Goal: Find specific page/section: Find specific page/section

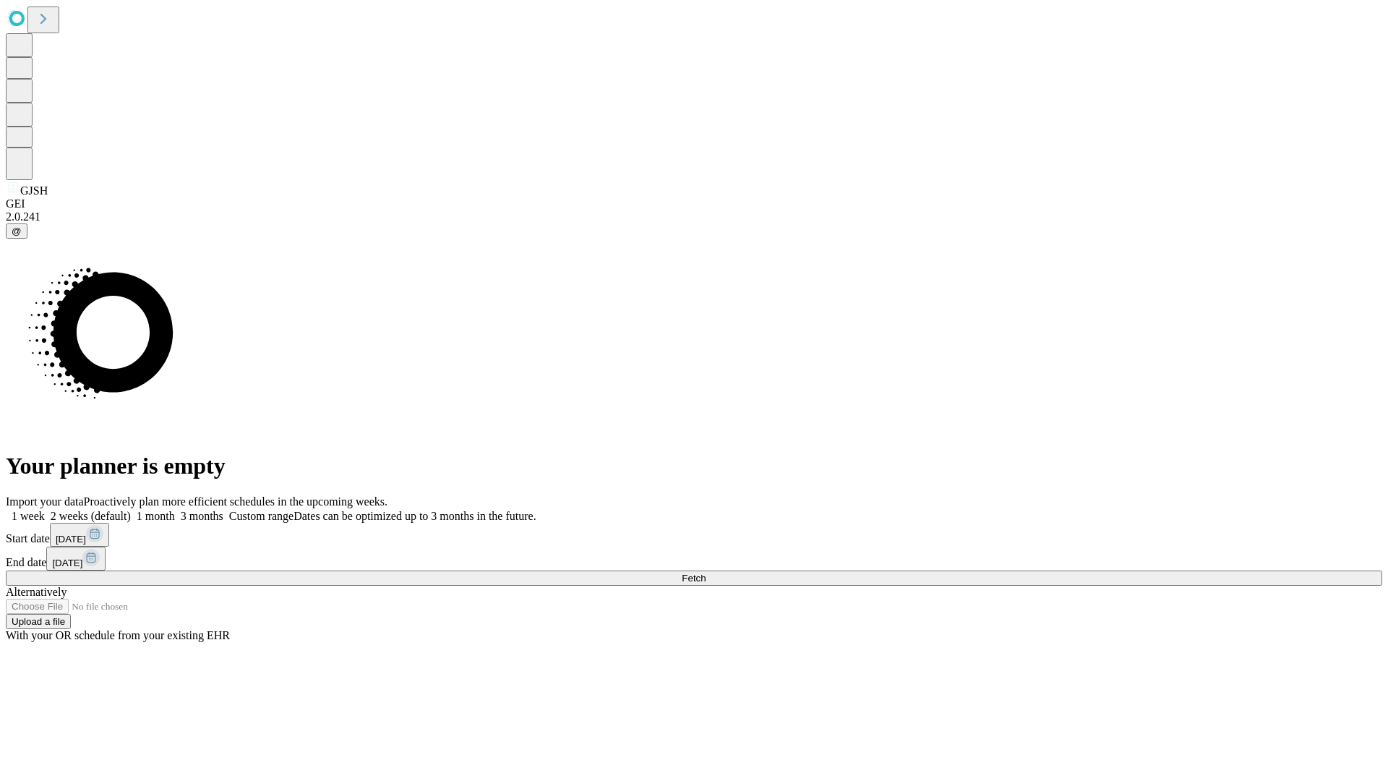
click at [706, 573] on span "Fetch" at bounding box center [694, 578] width 24 height 11
